Goal: Information Seeking & Learning: Learn about a topic

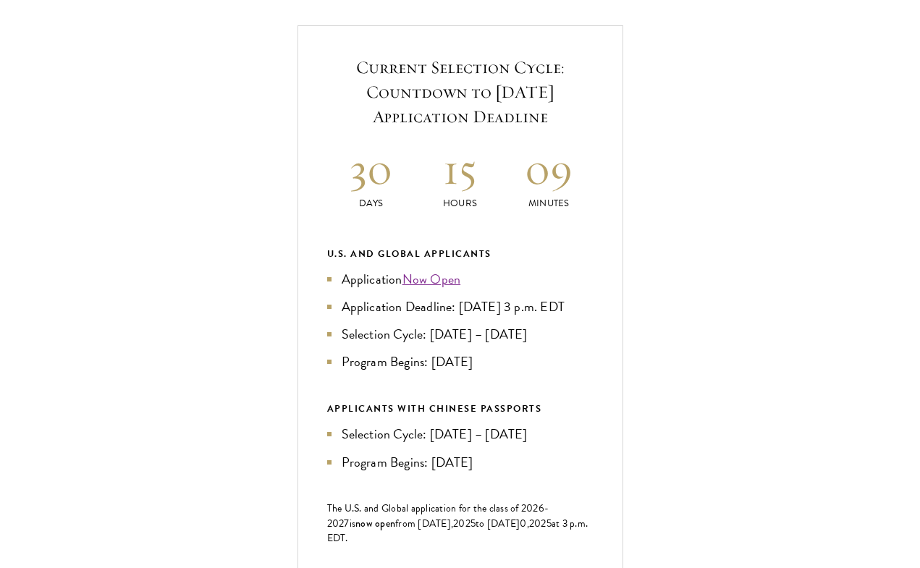
scroll to position [527, 0]
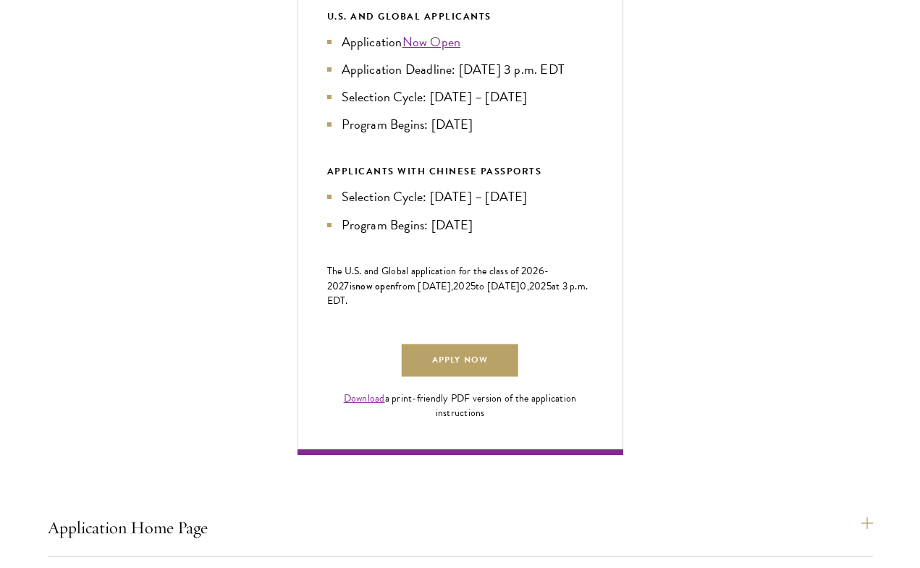
scroll to position [759, 0]
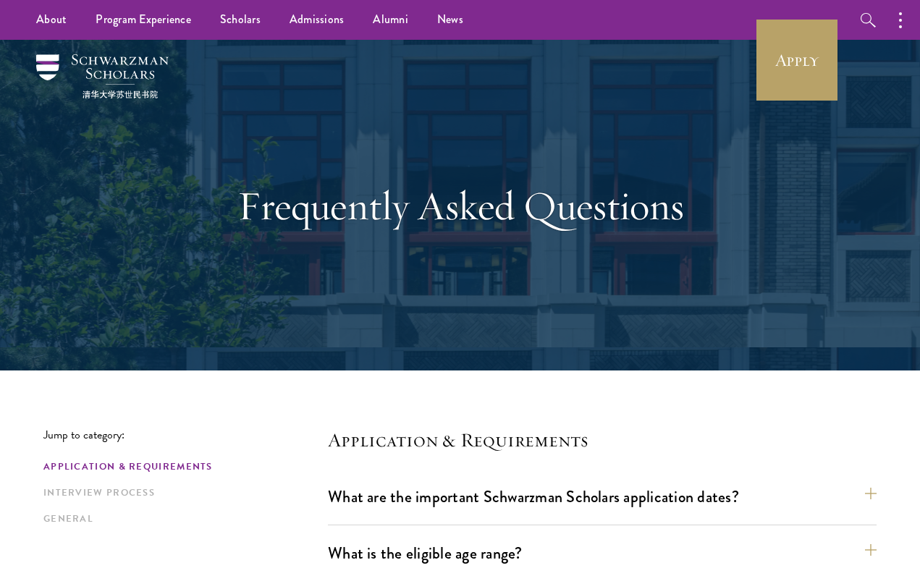
scroll to position [292, 0]
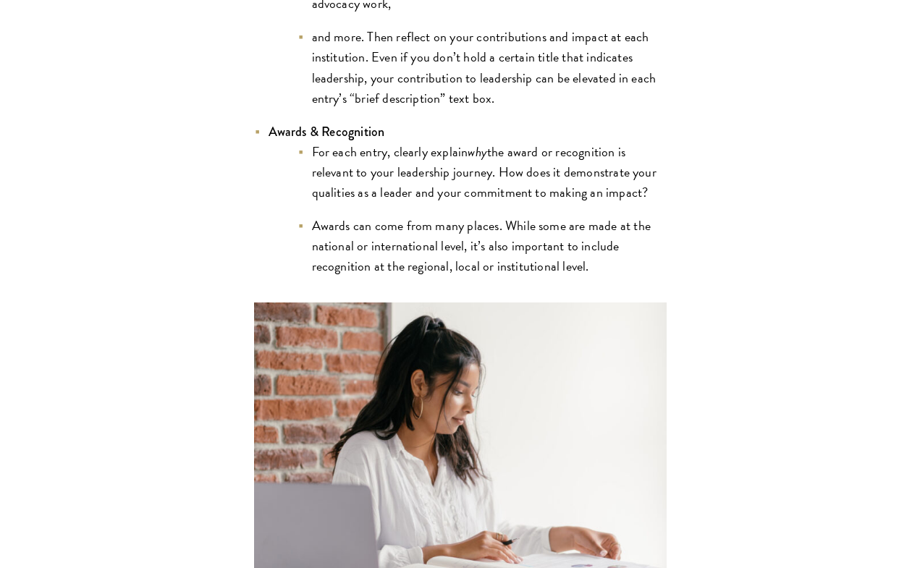
scroll to position [3341, 0]
